Goal: Information Seeking & Learning: Learn about a topic

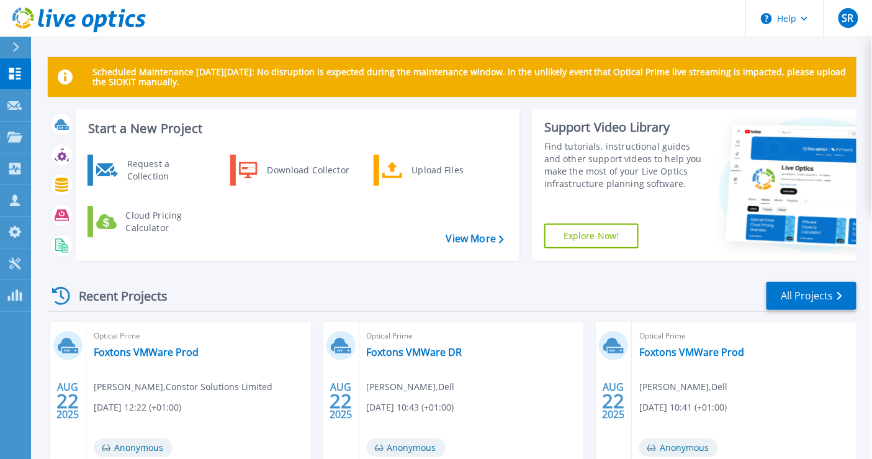
scroll to position [160, 0]
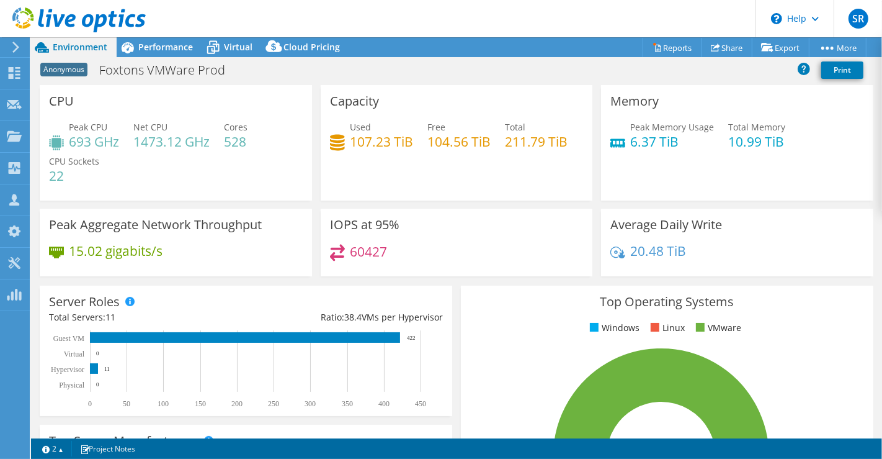
select select "USD"
click at [183, 50] on span "Performance" at bounding box center [165, 47] width 55 height 12
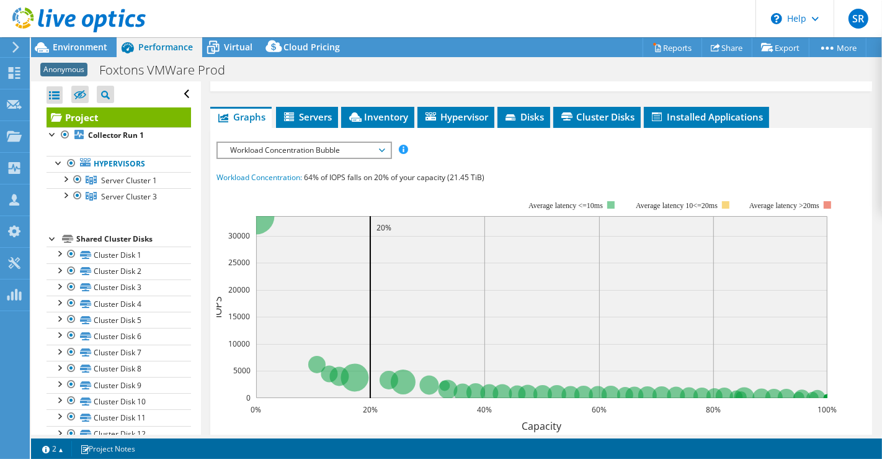
scroll to position [261, 0]
click at [358, 149] on span "Workload Concentration Bubble" at bounding box center [303, 150] width 159 height 15
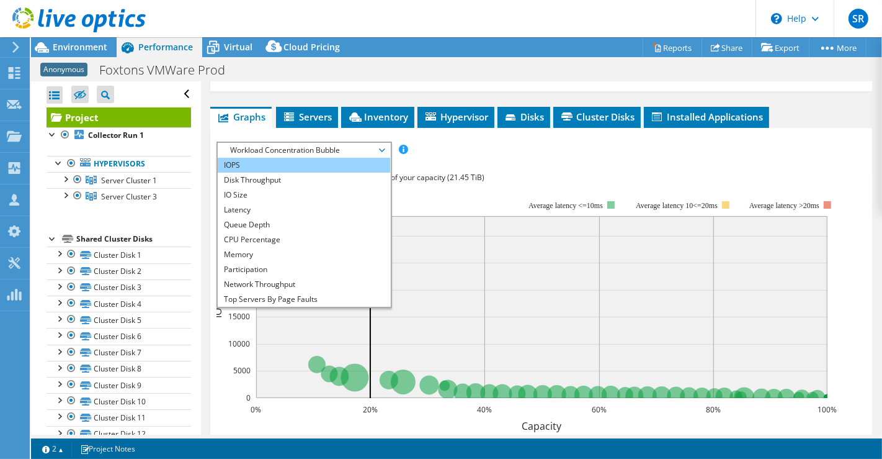
click at [355, 159] on li "IOPS" at bounding box center [304, 165] width 172 height 15
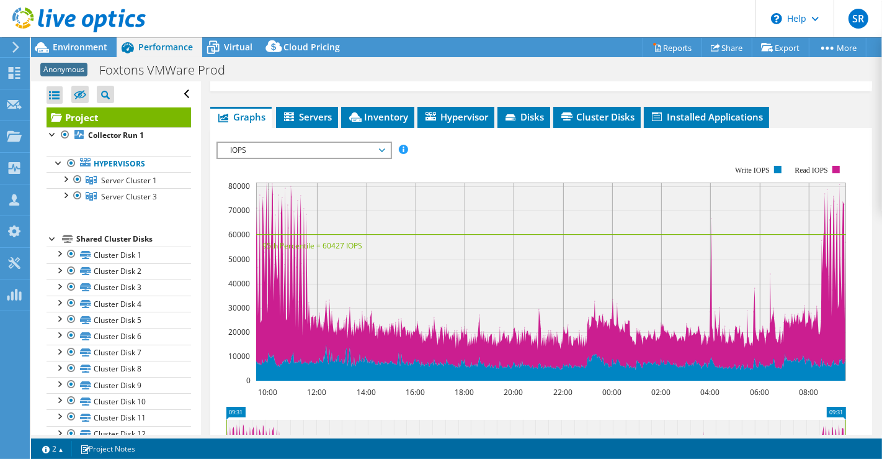
scroll to position [249, 0]
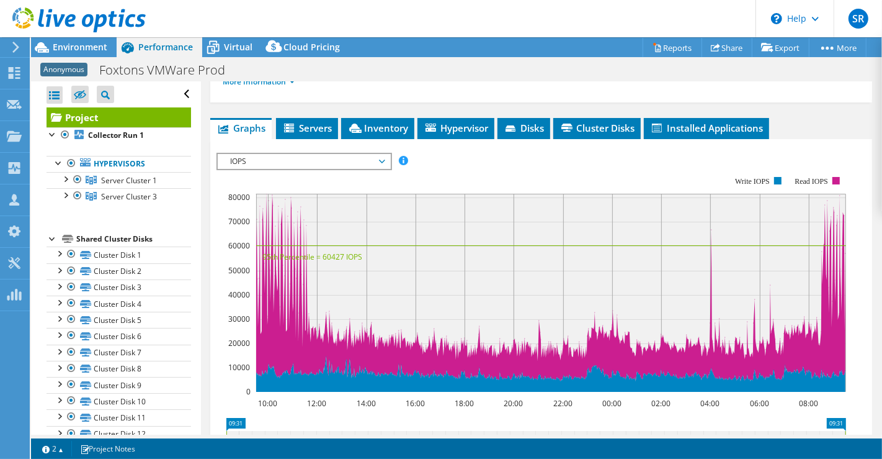
click at [370, 157] on span "IOPS" at bounding box center [303, 161] width 159 height 15
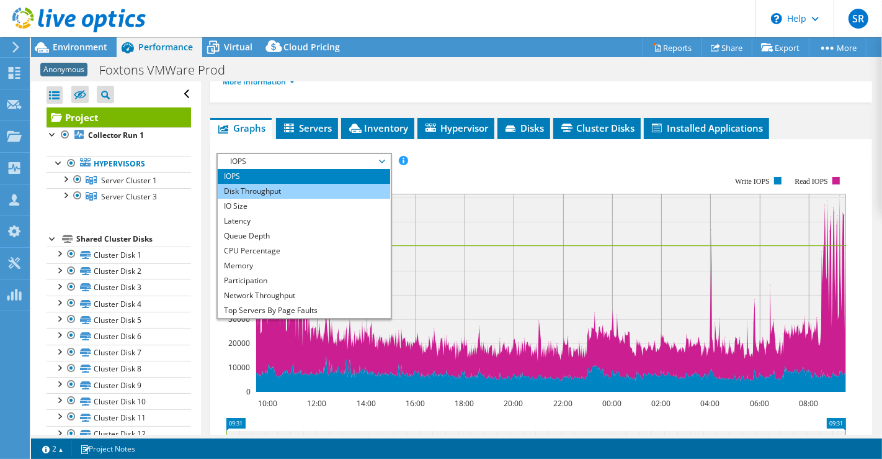
click at [358, 191] on li "Disk Throughput" at bounding box center [304, 191] width 172 height 15
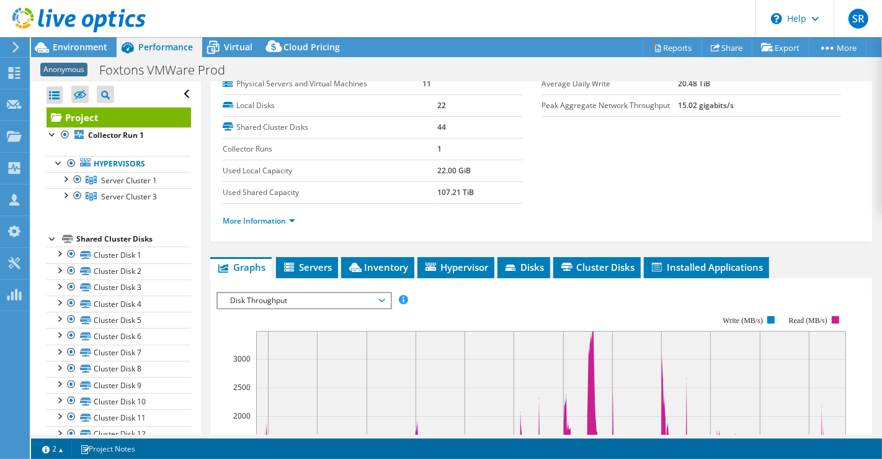
scroll to position [110, 0]
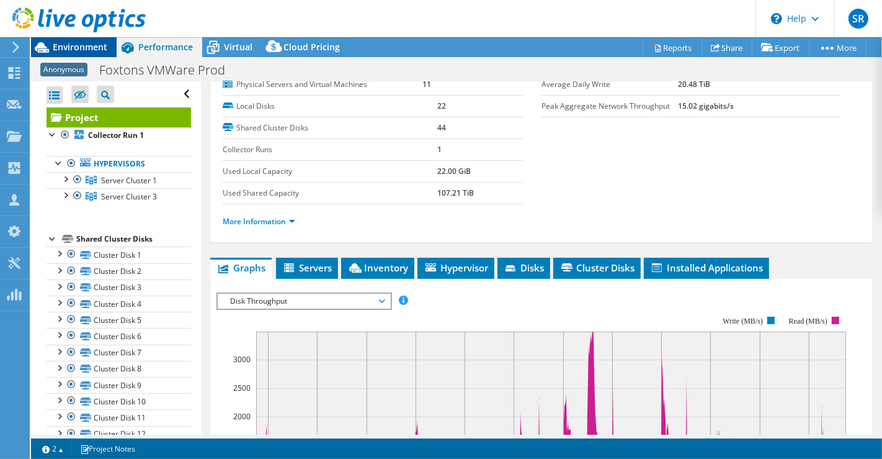
click at [95, 55] on div "Environment" at bounding box center [74, 47] width 86 height 20
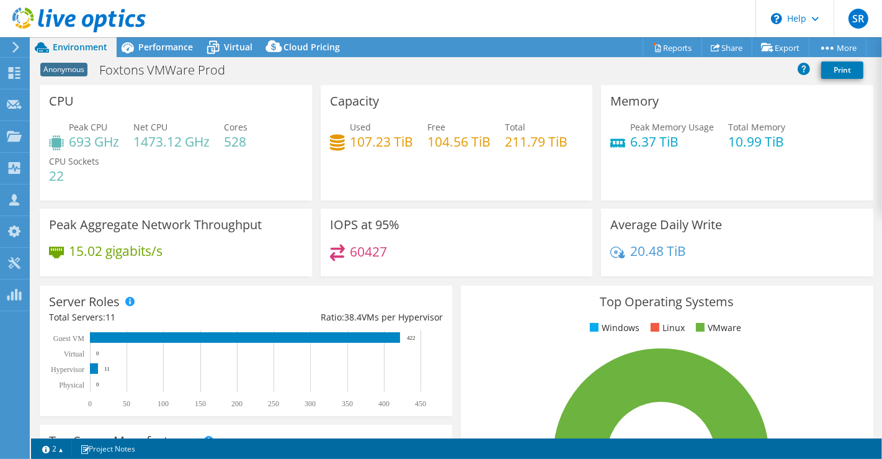
click at [230, 169] on div "Peak CPU 693 GHz Net CPU 1473.12 GHz Cores 528 CPU Sockets 22" at bounding box center [176, 157] width 254 height 74
click at [172, 42] on span "Performance" at bounding box center [165, 47] width 55 height 12
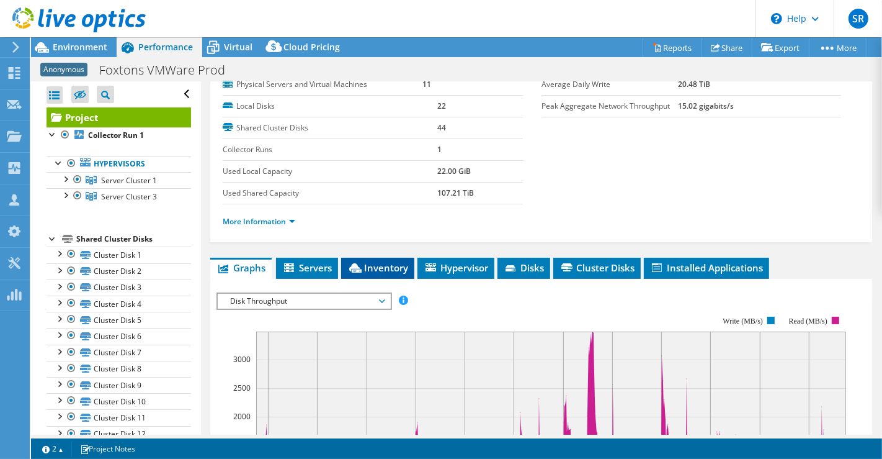
click at [372, 261] on span "Inventory" at bounding box center [377, 267] width 61 height 12
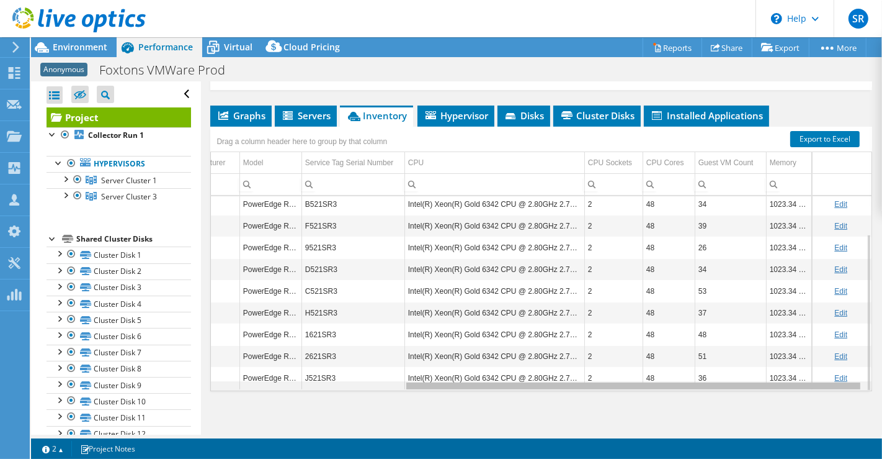
scroll to position [0, 277]
drag, startPoint x: 475, startPoint y: 380, endPoint x: 713, endPoint y: 373, distance: 237.8
click at [713, 373] on body "SR Channel Partner [PERSON_NAME] [PERSON_NAME][EMAIL_ADDRESS][DOMAIN_NAME] [GEO…" at bounding box center [441, 229] width 882 height 459
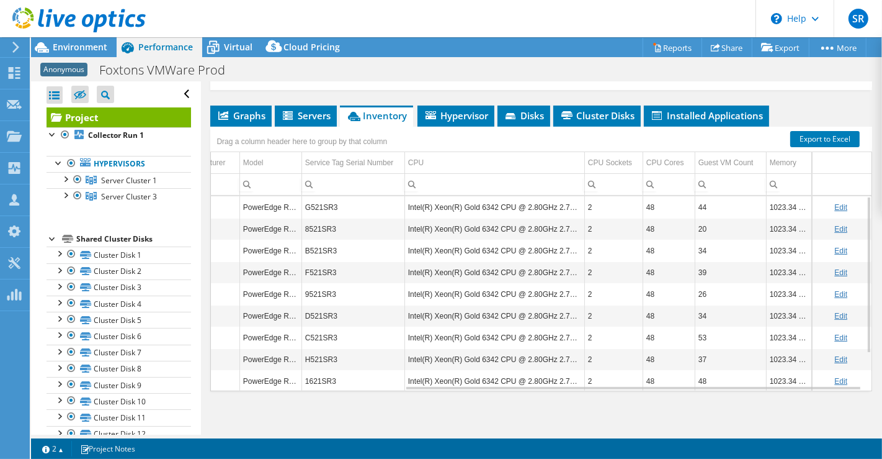
scroll to position [47, 277]
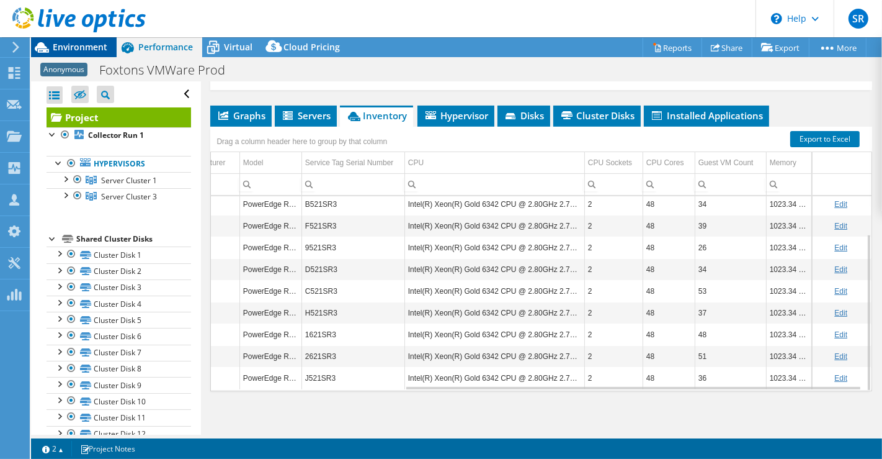
click at [70, 44] on span "Environment" at bounding box center [80, 47] width 55 height 12
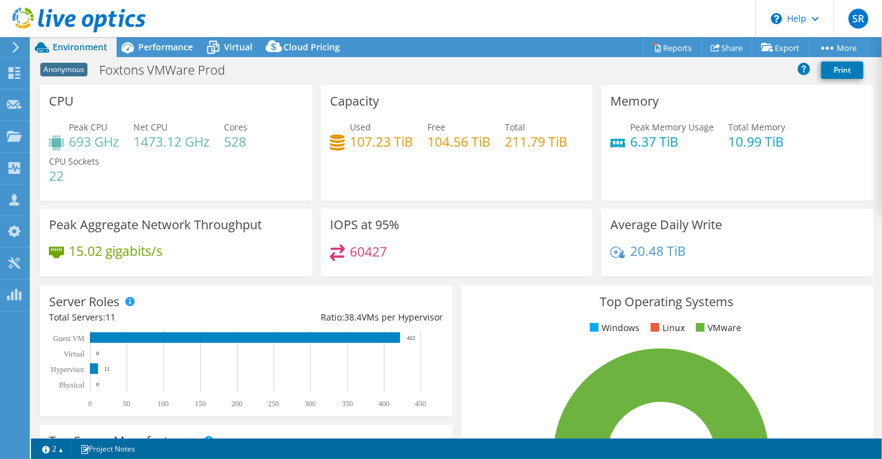
click at [796, 204] on div "Memory Peak Memory Usage 6.37 TiB Total Memory 10.99 TiB" at bounding box center [737, 146] width 281 height 123
click at [530, 12] on header "SR Channel Partner [PERSON_NAME] [PERSON_NAME][EMAIL_ADDRESS][DOMAIN_NAME] [GEO…" at bounding box center [441, 18] width 882 height 37
select select "USD"
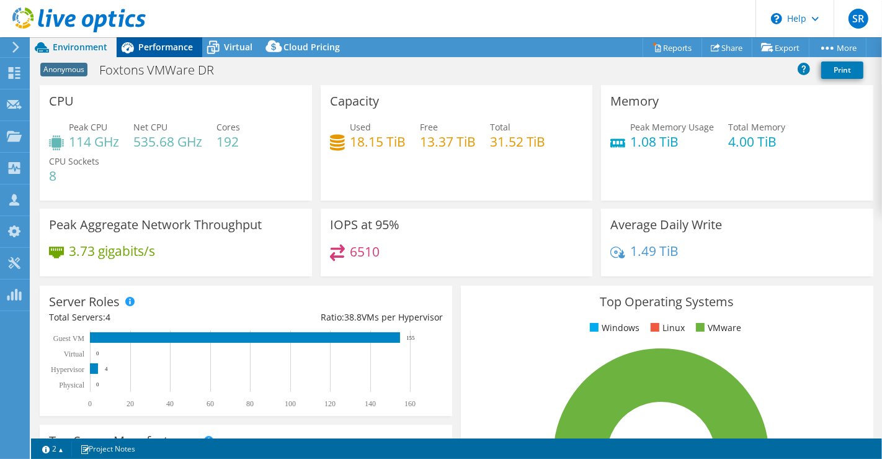
click at [167, 54] on div "Performance" at bounding box center [160, 47] width 86 height 20
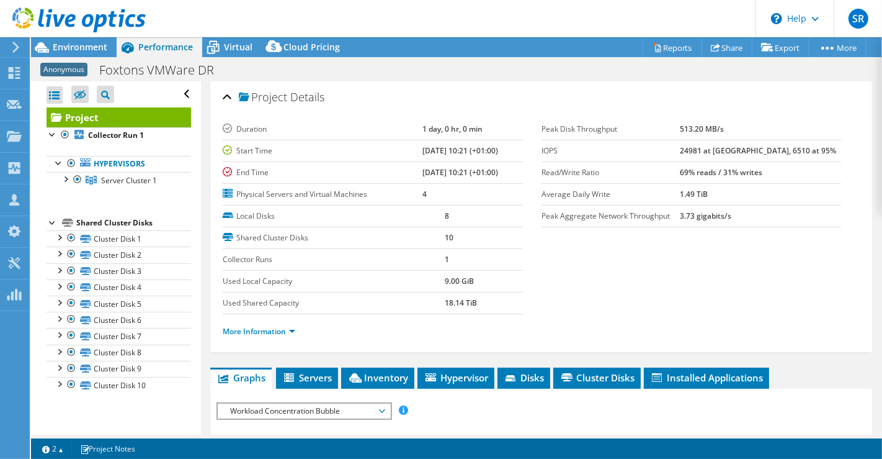
scroll to position [173, 0]
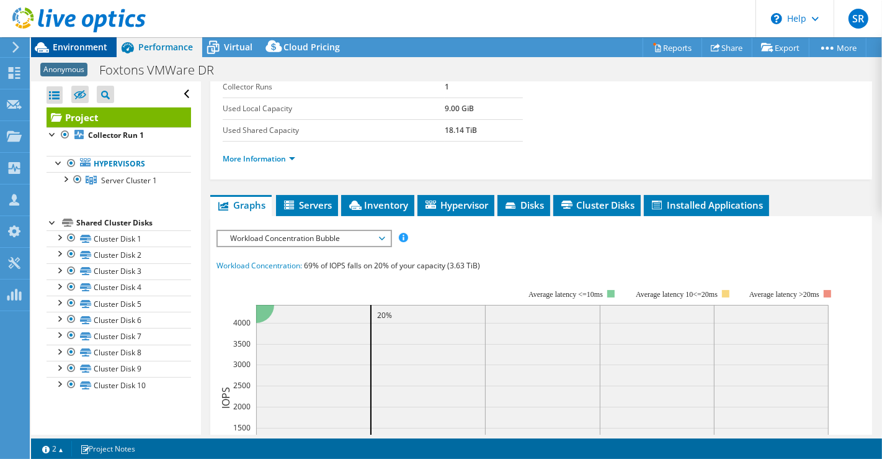
drag, startPoint x: 81, startPoint y: 37, endPoint x: 84, endPoint y: 47, distance: 9.8
click at [84, 47] on div "SR Channel Partner [PERSON_NAME] [PERSON_NAME][EMAIL_ADDRESS][DOMAIN_NAME] [GEO…" at bounding box center [441, 229] width 882 height 459
click at [84, 47] on span "Environment" at bounding box center [80, 47] width 55 height 12
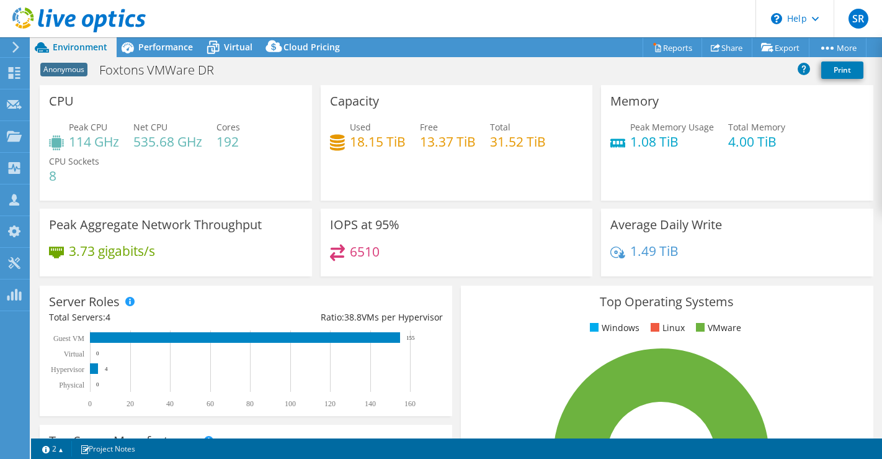
select select "USD"
click at [169, 41] on span "Performance" at bounding box center [165, 47] width 55 height 12
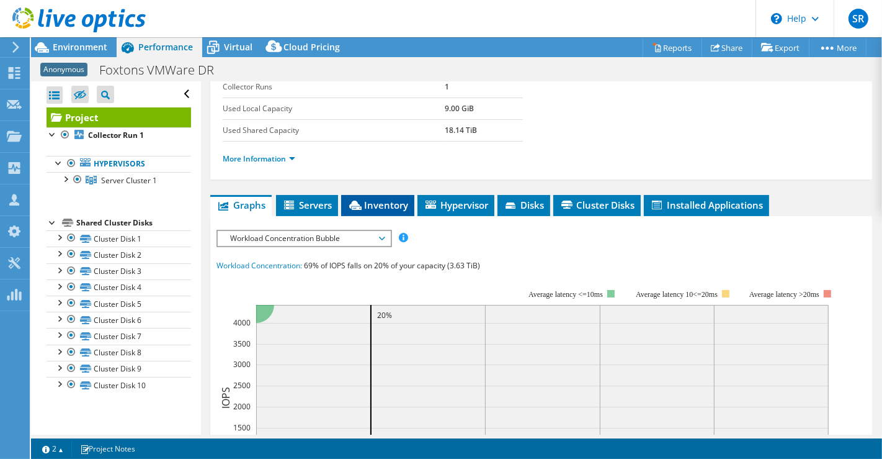
click at [397, 204] on span "Inventory" at bounding box center [377, 205] width 61 height 12
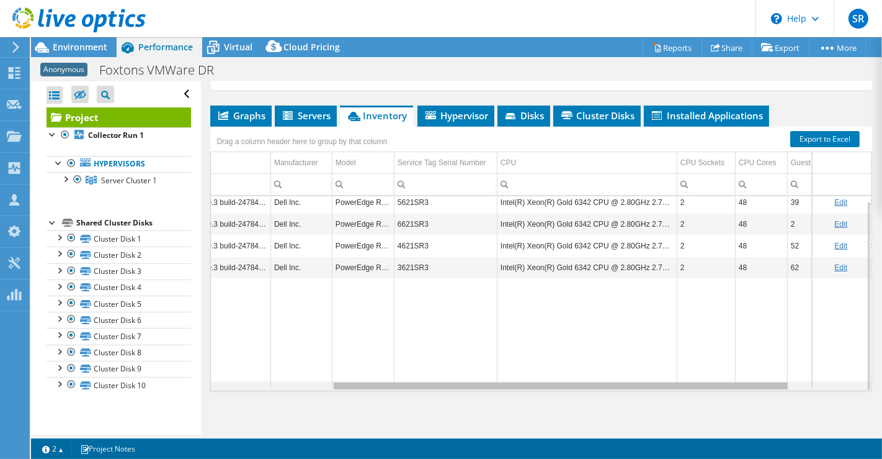
scroll to position [0, 0]
drag, startPoint x: 598, startPoint y: 382, endPoint x: 736, endPoint y: 383, distance: 137.8
click at [736, 383] on body "SR Channel Partner [PERSON_NAME] [PERSON_NAME][EMAIL_ADDRESS][DOMAIN_NAME] [GEO…" at bounding box center [441, 229] width 882 height 459
